Goal: Find specific page/section: Find specific page/section

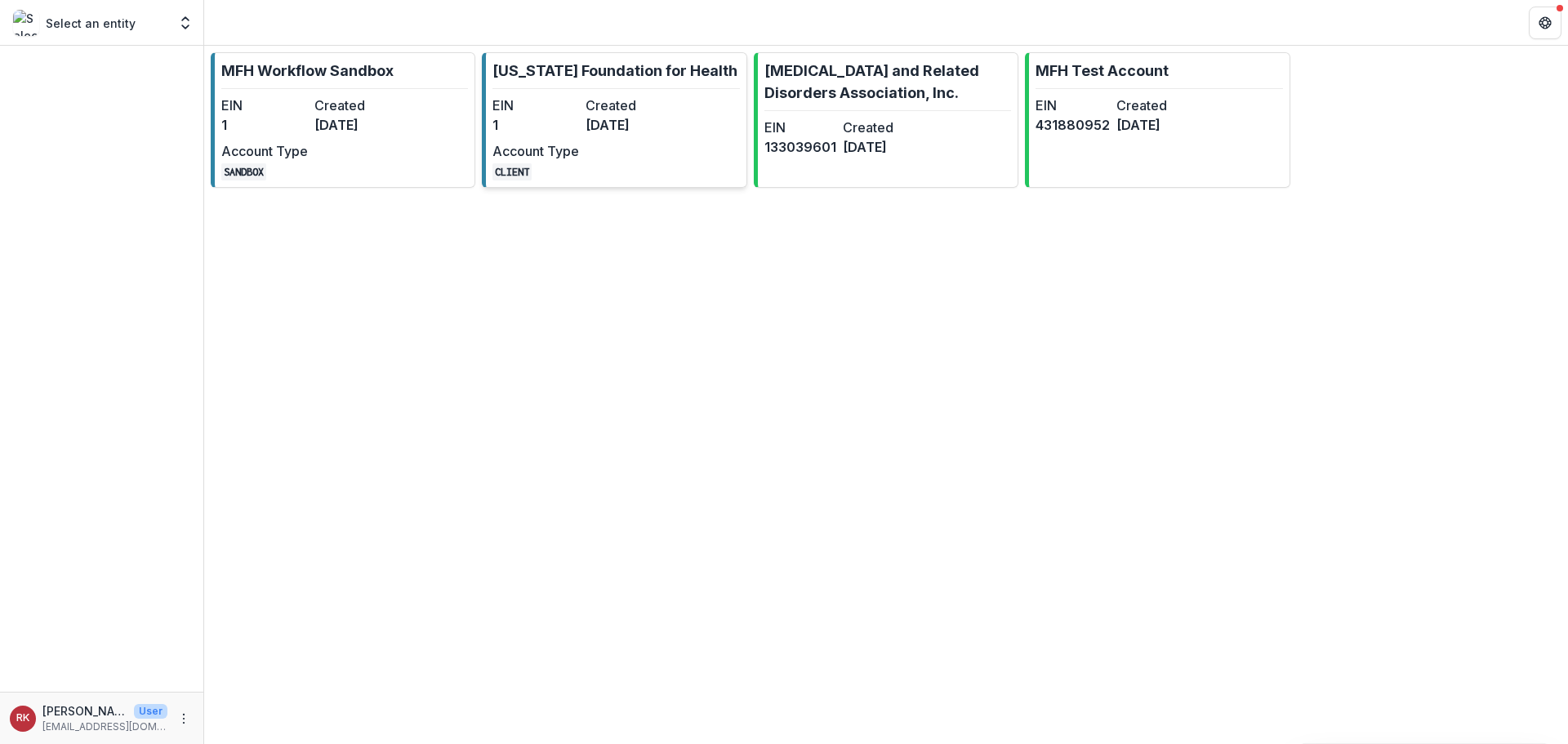
click at [649, 93] on link "Missouri Foundation for Health EIN 1 Created 7 months ago Account Type CLIENT" at bounding box center [615, 119] width 265 height 135
